Goal: Transaction & Acquisition: Purchase product/service

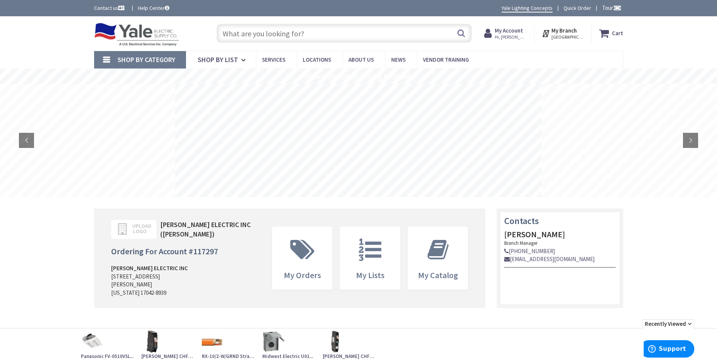
click at [353, 36] on input "text" at bounding box center [344, 33] width 255 height 19
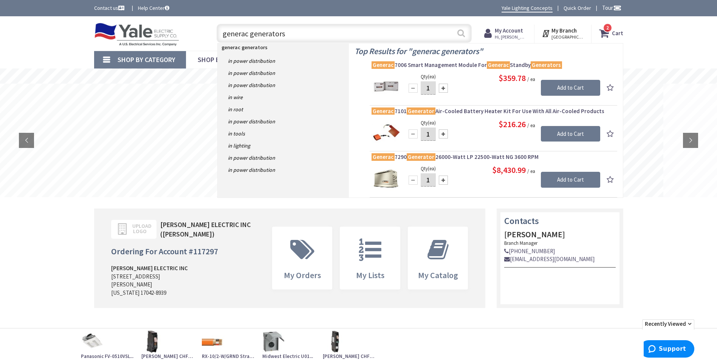
type input "generac generators"
click at [463, 34] on button "Search" at bounding box center [461, 33] width 10 height 17
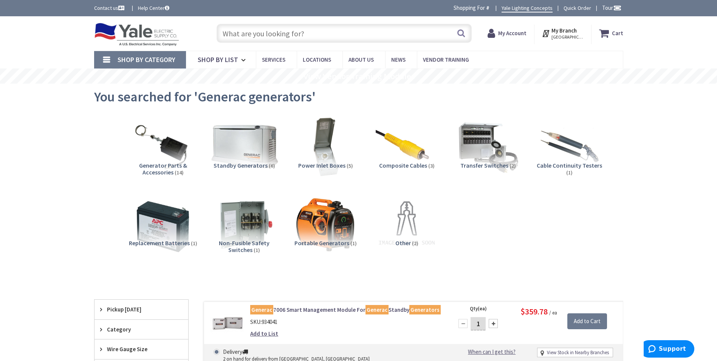
click at [257, 155] on img at bounding box center [244, 146] width 68 height 68
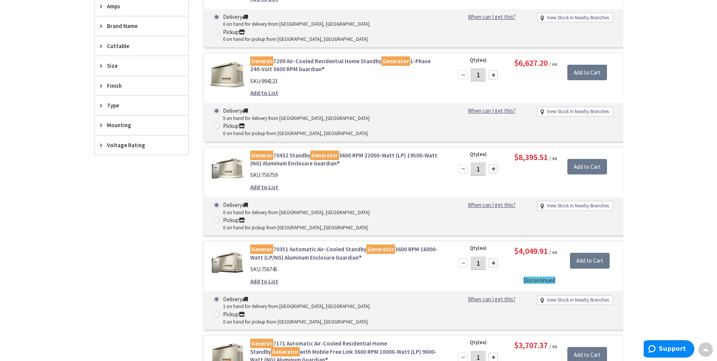
scroll to position [361, 0]
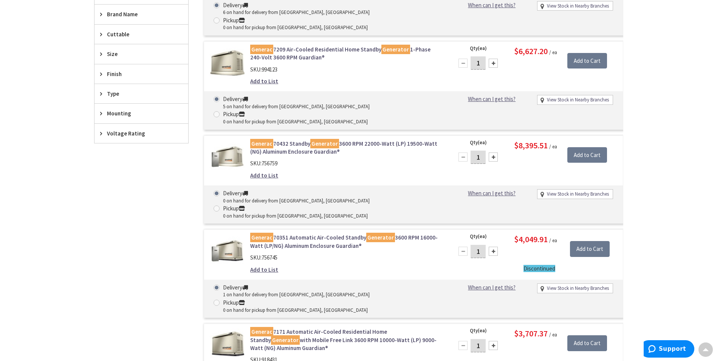
click at [340, 233] on link "Generac 70351 Automatic Air-Cooled Standby Generator 3600 RPM 16000-Watt (LP/NG…" at bounding box center [346, 241] width 192 height 16
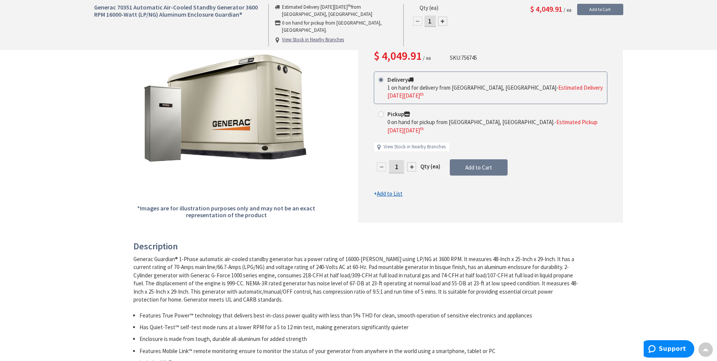
scroll to position [76, 0]
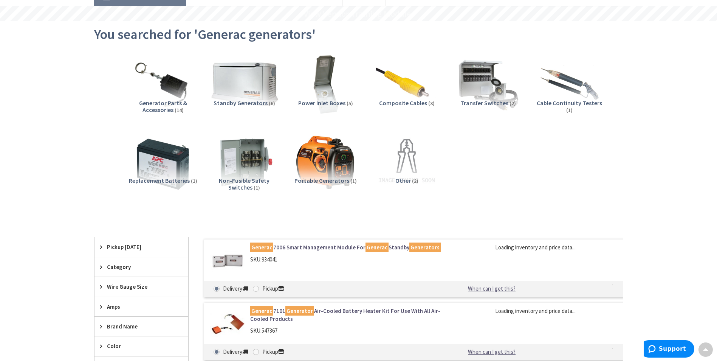
click at [251, 91] on img at bounding box center [244, 84] width 68 height 68
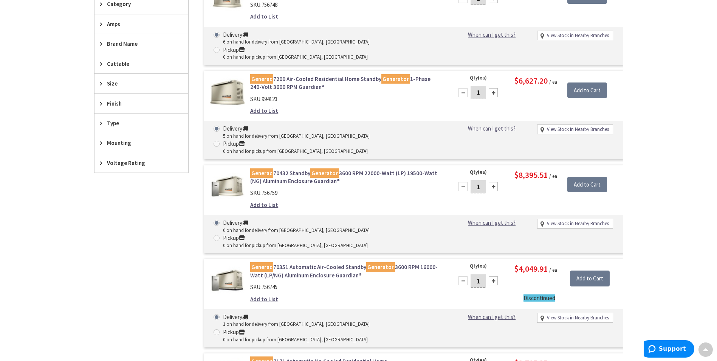
scroll to position [351, 0]
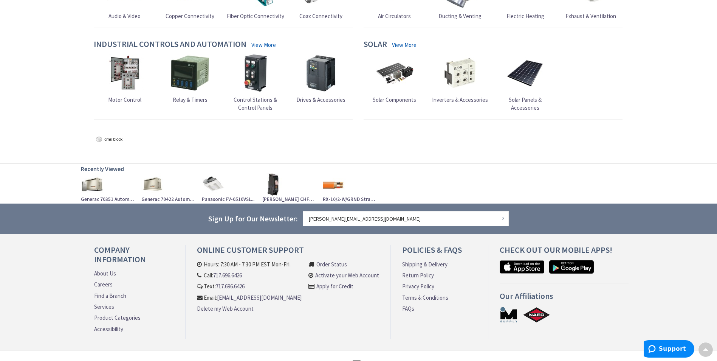
scroll to position [725, 0]
